Goal: Task Accomplishment & Management: Manage account settings

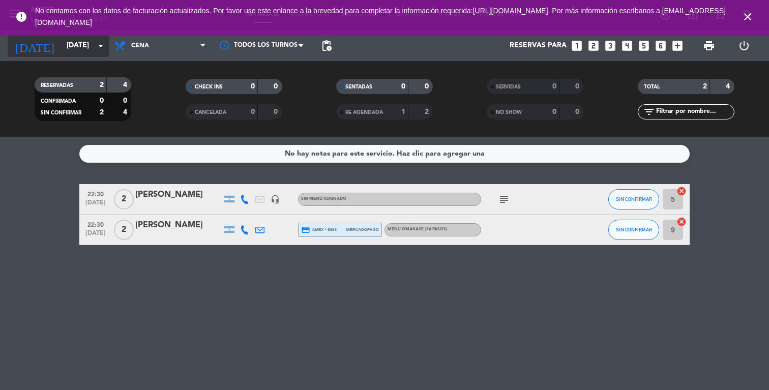
click at [97, 48] on icon "arrow_drop_down" at bounding box center [101, 46] width 12 height 12
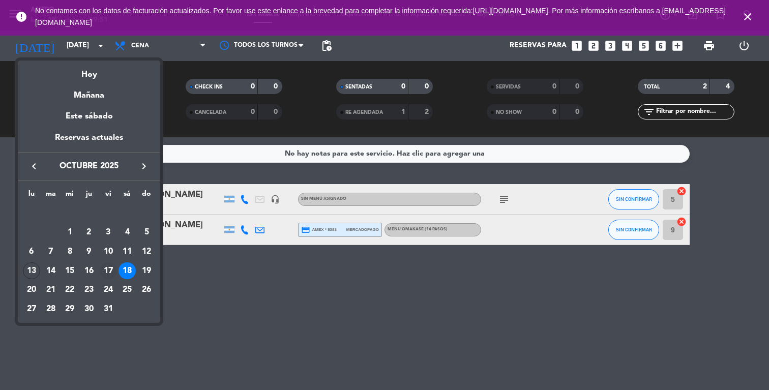
click at [112, 269] on div "17" at bounding box center [108, 271] width 17 height 17
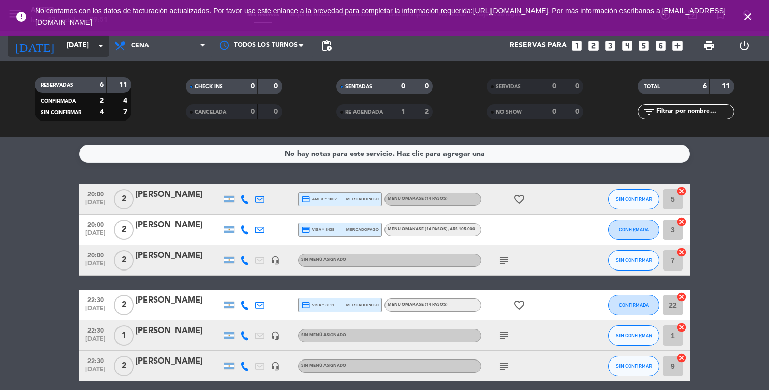
click at [85, 44] on input "[DATE]" at bounding box center [110, 46] width 97 height 18
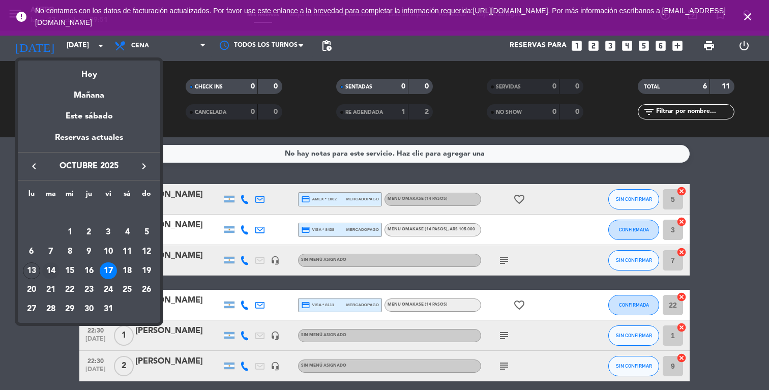
click at [53, 270] on div "14" at bounding box center [50, 271] width 17 height 17
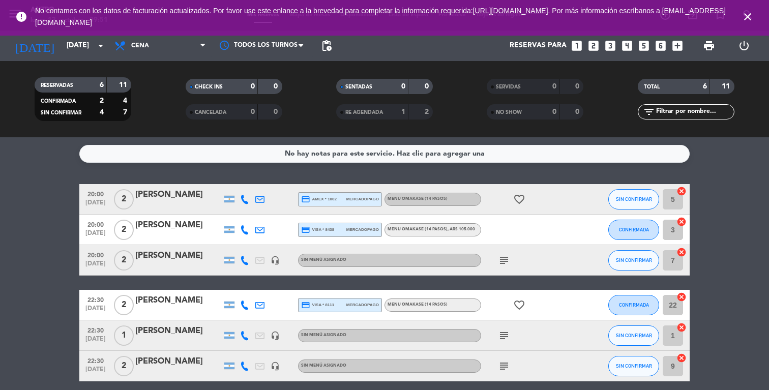
type input "[DATE]"
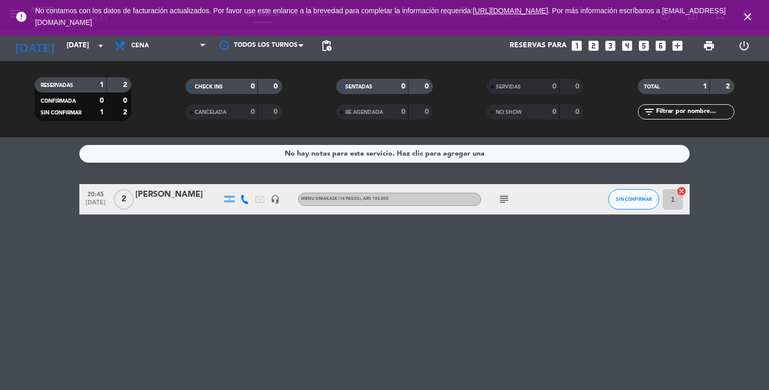
click at [176, 193] on div "[PERSON_NAME]" at bounding box center [178, 194] width 87 height 13
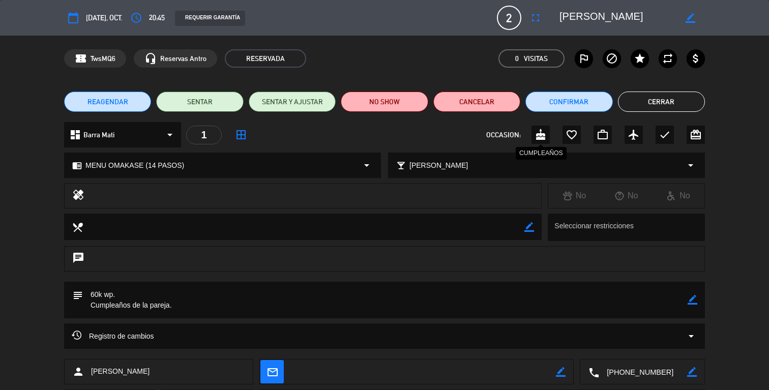
click at [542, 138] on icon "cake" at bounding box center [541, 135] width 12 height 12
click at [648, 93] on button "Cerrar" at bounding box center [661, 102] width 87 height 20
click at [648, 93] on div "TOTAL 1 2" at bounding box center [686, 86] width 97 height 15
